Goal: Check status: Check status

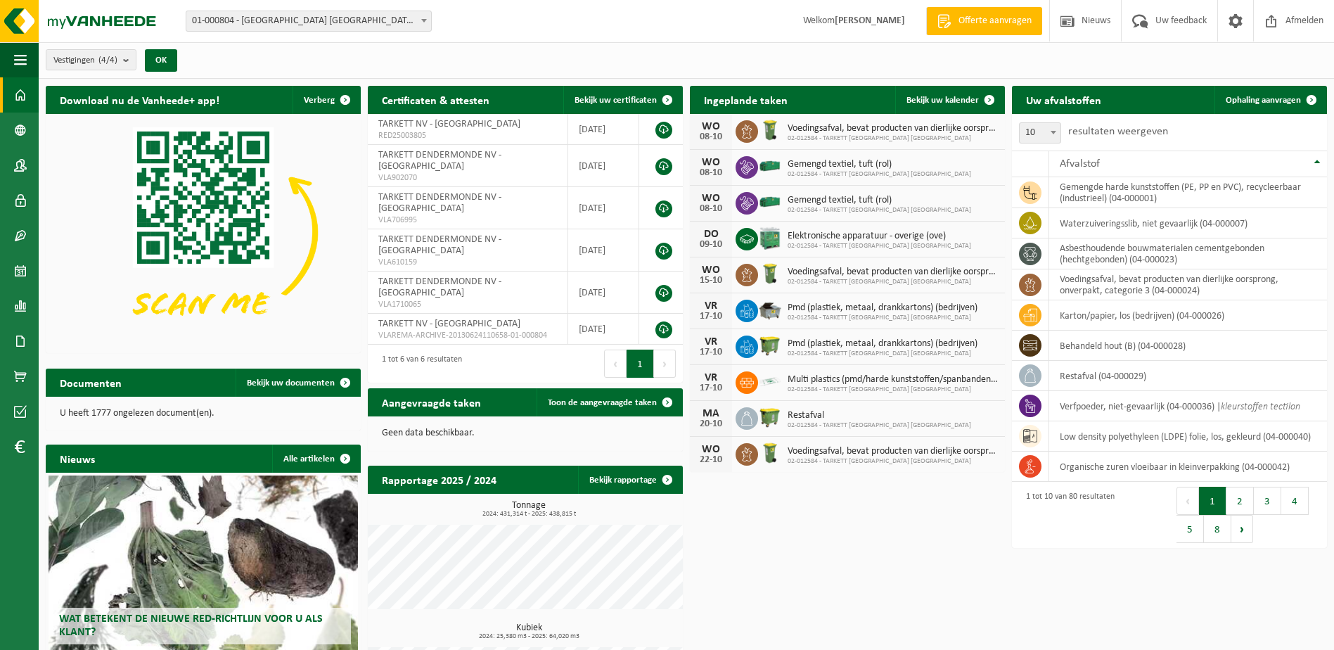
click at [354, 16] on span "01-000804 - [GEOGRAPHIC_DATA] [GEOGRAPHIC_DATA] - [GEOGRAPHIC_DATA]" at bounding box center [308, 21] width 245 height 20
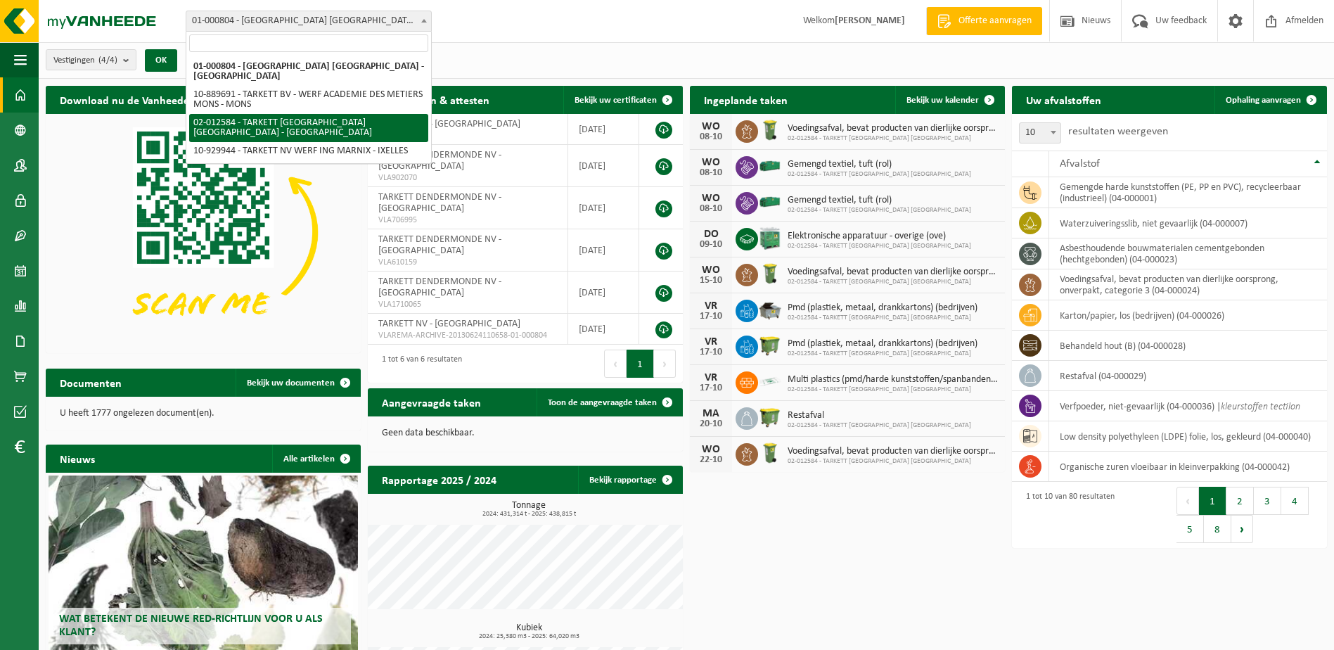
select select "2436"
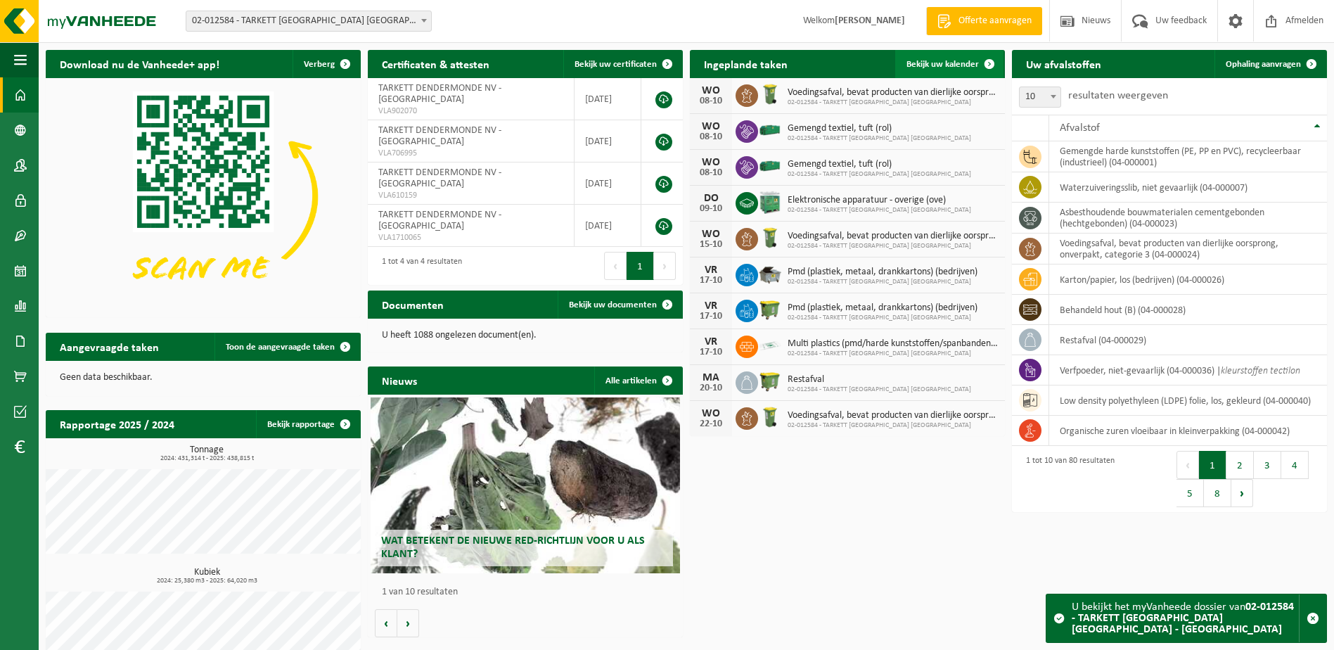
click at [952, 65] on span "Bekijk uw kalender" at bounding box center [942, 64] width 72 height 9
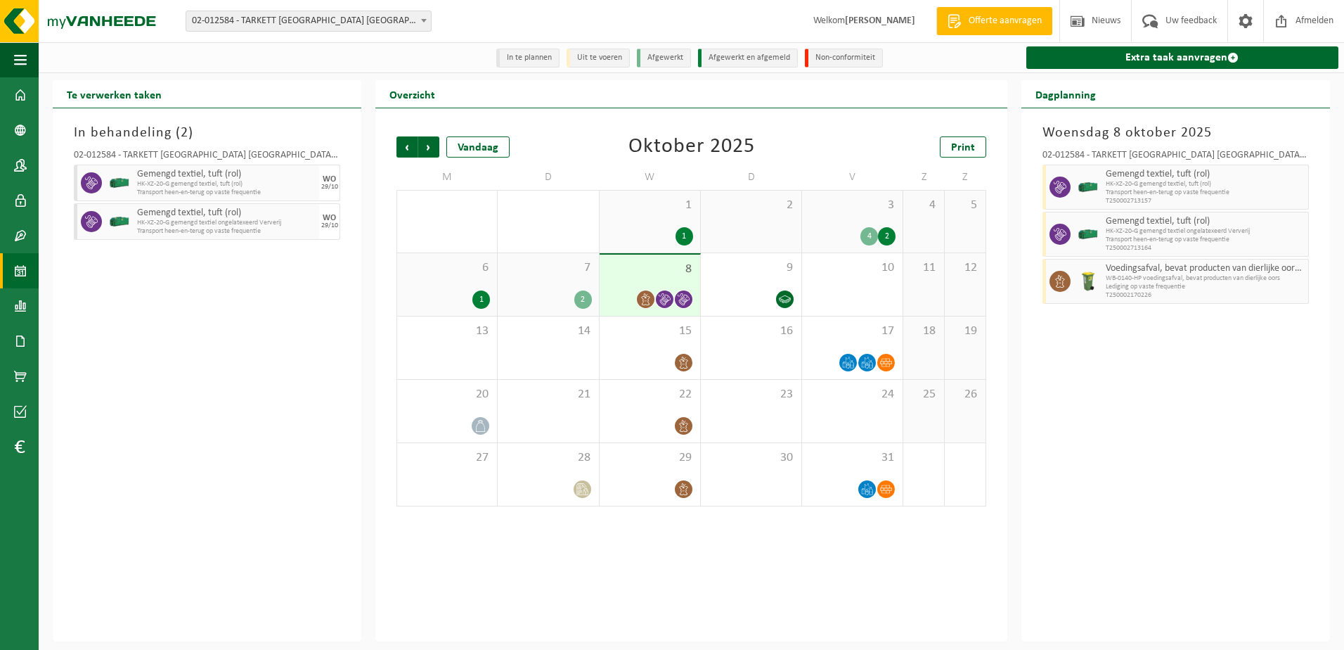
click at [1105, 512] on div "Woensdag 8 oktober 2025 02-012584 - TARKETT DENDERMONDE NV - DENDERMONDE Gemeng…" at bounding box center [1176, 374] width 309 height 533
